Goal: Task Accomplishment & Management: Complete application form

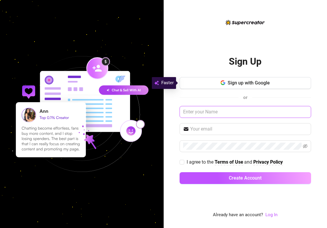
click at [248, 114] on input "text" at bounding box center [246, 112] width 132 height 12
type input "h"
type input "T"
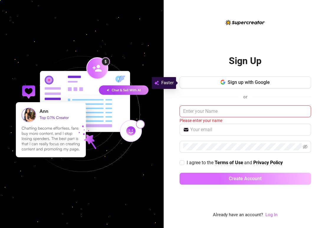
click at [242, 179] on span "Create Account" at bounding box center [245, 179] width 33 height 6
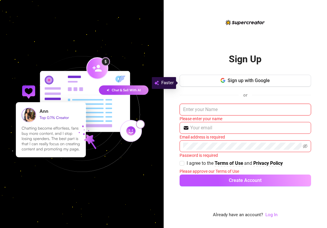
click at [247, 109] on input "text" at bounding box center [246, 110] width 132 height 12
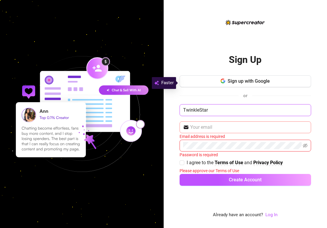
type input "TwinkleStar"
click at [242, 129] on input "text" at bounding box center [249, 127] width 118 height 7
type input "[EMAIL_ADDRESS][DOMAIN_NAME]"
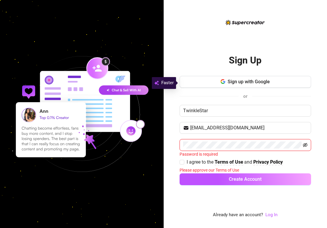
click at [305, 146] on icon "eye-invisible" at bounding box center [305, 145] width 5 height 4
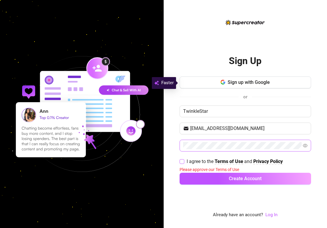
click at [182, 161] on input "I agree to the Terms of Use and Privacy Policy" at bounding box center [182, 161] width 4 height 4
checkbox input "true"
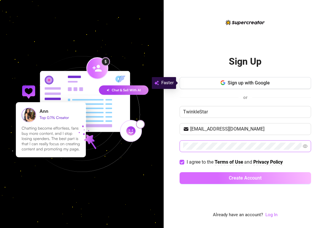
click at [207, 180] on button "Create Account" at bounding box center [246, 178] width 132 height 12
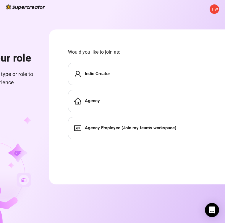
click at [167, 24] on div "T W Choose your role Define your business type or role to customize your experi…" at bounding box center [112, 111] width 225 height 223
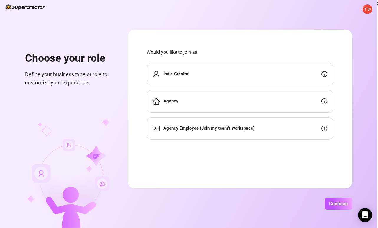
click at [297, 43] on form "Would you like to join as: Indie Creator Agency Agency Employee (Join my team's…" at bounding box center [240, 109] width 225 height 159
click at [305, 74] on div "Indie Creator" at bounding box center [240, 74] width 187 height 22
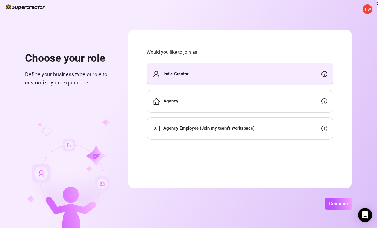
click at [303, 72] on div "Indie Creator" at bounding box center [240, 74] width 187 height 22
click at [327, 202] on span "Continue" at bounding box center [338, 204] width 19 height 6
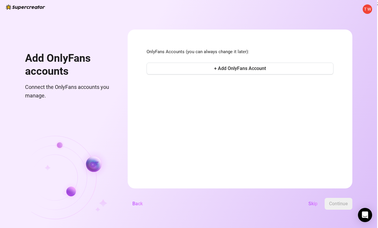
click at [319, 124] on form "OnlyFans Accounts (you can always change it later): + Add OnlyFans Account Back…" at bounding box center [240, 109] width 225 height 159
click at [247, 70] on span "+ Add OnlyFans Account" at bounding box center [240, 69] width 52 height 6
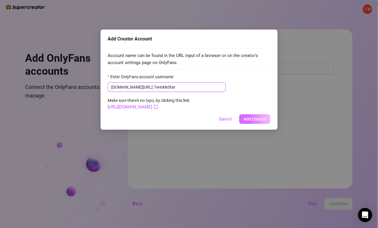
type input "TwinkleStar"
click at [259, 120] on span "Add Creator" at bounding box center [255, 119] width 22 height 5
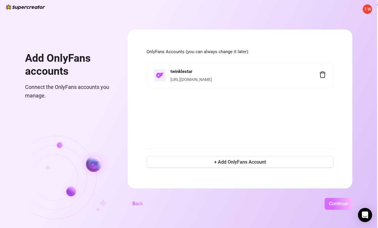
click at [327, 206] on button "Continue" at bounding box center [339, 204] width 28 height 12
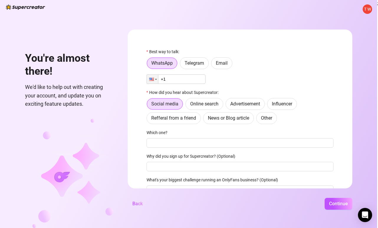
click at [267, 60] on div "WhatsApp Telegram Email" at bounding box center [240, 63] width 187 height 12
click at [179, 81] on input "+1" at bounding box center [176, 78] width 59 height 9
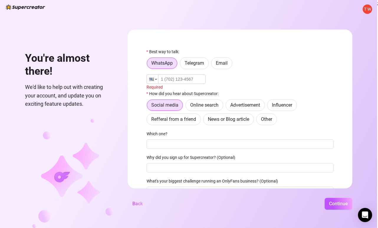
click at [156, 80] on div at bounding box center [156, 79] width 2 height 1
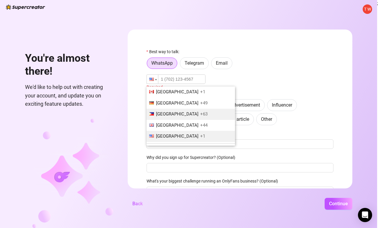
click at [200, 112] on span "+63" at bounding box center [203, 113] width 7 height 5
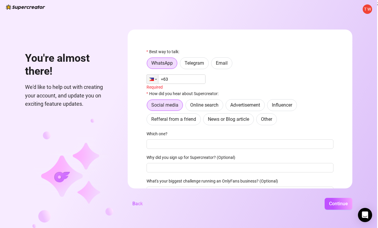
click at [193, 79] on input "+63" at bounding box center [176, 78] width 59 height 9
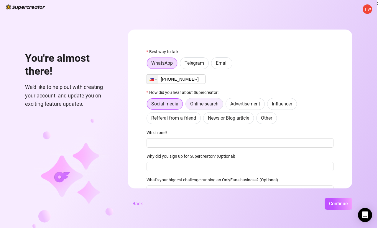
type input "[PHONE_NUMBER]"
click at [218, 104] on span "Online search" at bounding box center [204, 104] width 28 height 6
click at [187, 105] on input "Online search" at bounding box center [187, 105] width 0 height 0
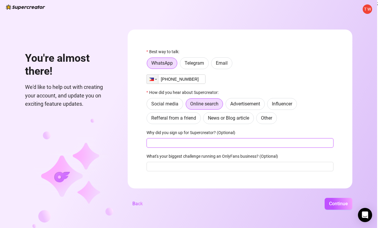
click at [190, 142] on input "Why did you sign up for Supercreator? (Optional)" at bounding box center [240, 142] width 187 height 9
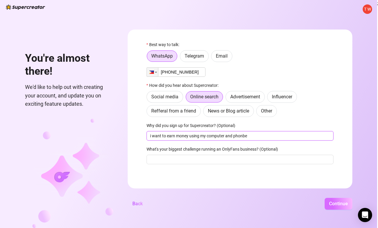
type input "i want to earn money using my computer and phonbe"
click at [327, 206] on span "Continue" at bounding box center [338, 204] width 19 height 6
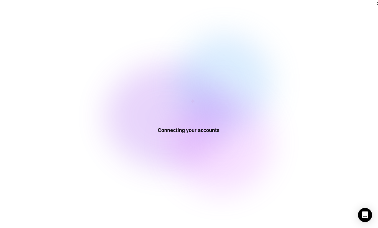
click at [285, 97] on div "Connecting your accounts" at bounding box center [189, 114] width 378 height 228
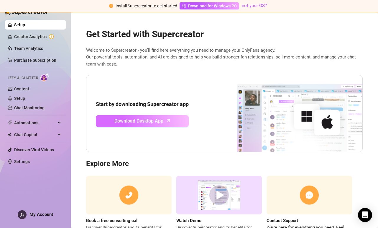
click at [165, 120] on icon "arrow-up" at bounding box center [168, 120] width 7 height 7
